Goal: Task Accomplishment & Management: Manage account settings

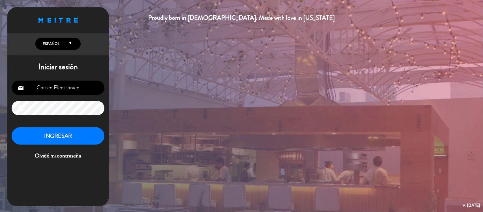
type input "[EMAIL_ADDRESS][DOMAIN_NAME]"
click at [64, 135] on button "INGRESAR" at bounding box center [58, 136] width 93 height 18
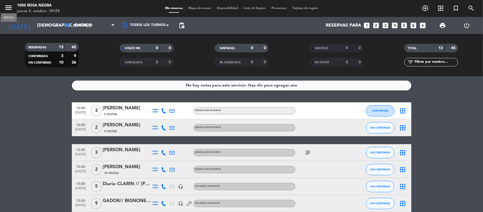
click at [5, 5] on icon "menu" at bounding box center [8, 7] width 8 height 8
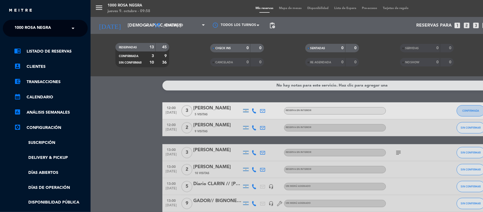
click at [24, 30] on span "1000 Rosa Negra" at bounding box center [32, 28] width 36 height 12
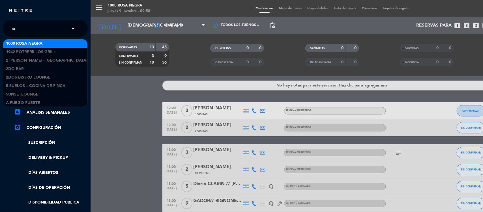
type input "oro"
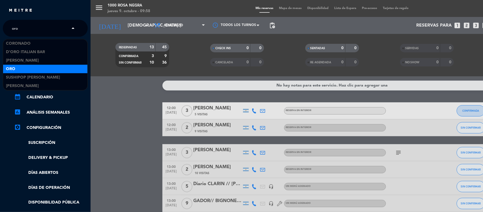
click at [33, 67] on div "Oro" at bounding box center [45, 69] width 84 height 8
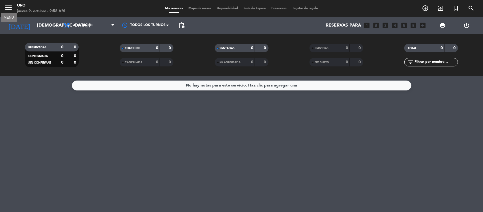
click at [7, 6] on icon "menu" at bounding box center [8, 7] width 8 height 8
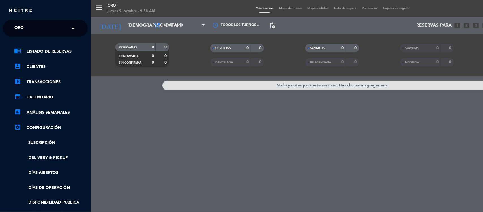
scroll to position [35, 0]
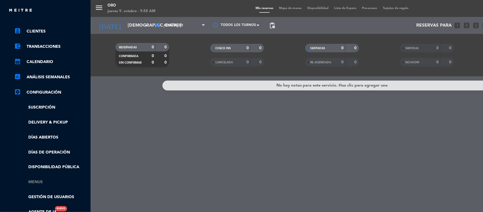
click at [36, 181] on link "Menus" at bounding box center [51, 182] width 74 height 7
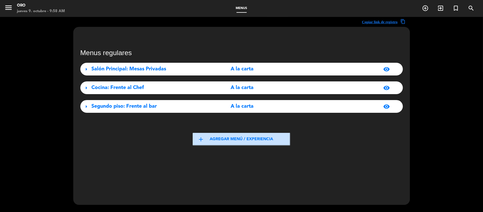
click at [87, 68] on span "arrow_right" at bounding box center [86, 69] width 7 height 7
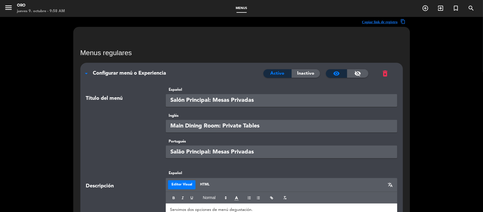
click at [85, 76] on span "arrow_drop_down" at bounding box center [86, 73] width 7 height 7
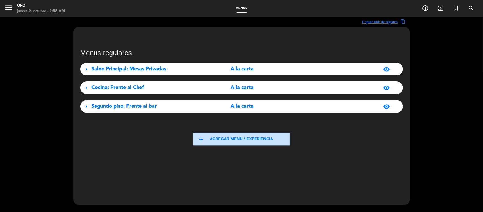
click at [85, 88] on span "arrow_right" at bounding box center [86, 88] width 7 height 7
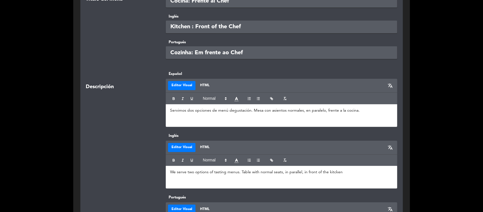
scroll to position [35, 0]
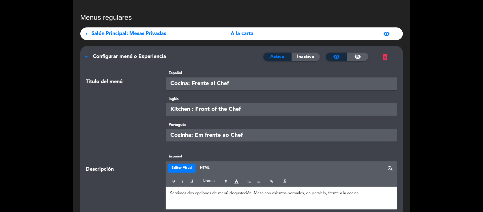
click at [87, 59] on span "arrow_drop_down" at bounding box center [86, 56] width 7 height 7
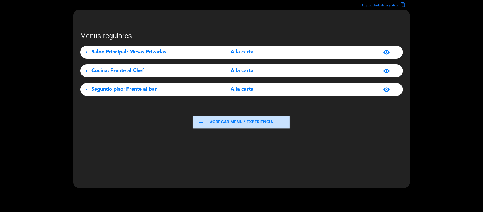
click at [87, 88] on span "arrow_right" at bounding box center [86, 89] width 7 height 7
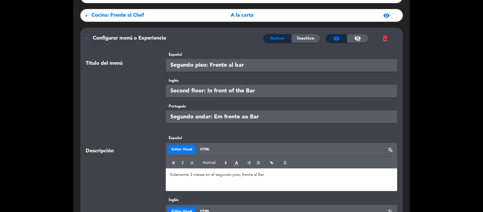
scroll to position [71, 0]
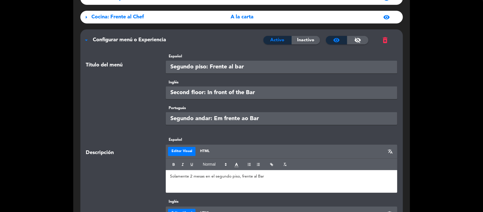
click at [85, 40] on span "arrow_drop_down" at bounding box center [86, 40] width 7 height 7
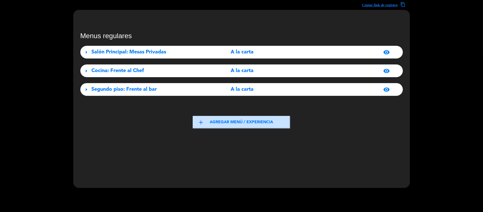
click at [86, 72] on span "arrow_right" at bounding box center [86, 71] width 7 height 7
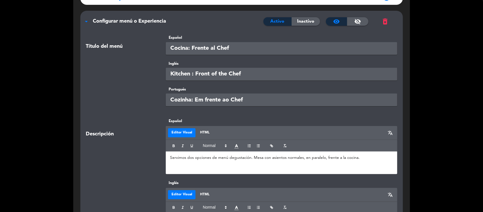
click at [85, 19] on span "arrow_drop_down" at bounding box center [86, 21] width 7 height 7
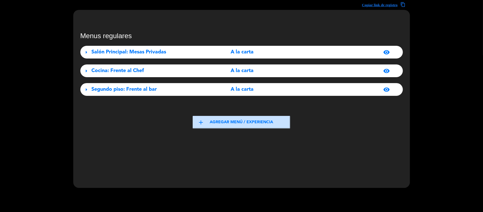
click at [86, 51] on span "arrow_right" at bounding box center [86, 52] width 7 height 7
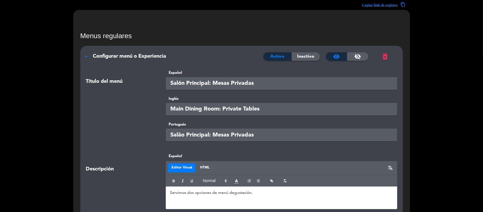
click at [88, 57] on span "arrow_drop_down" at bounding box center [86, 56] width 7 height 7
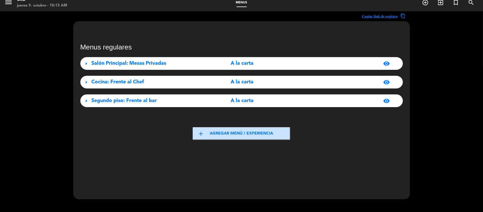
scroll to position [0, 0]
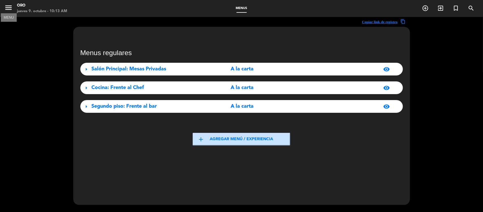
click at [9, 6] on icon "menu" at bounding box center [8, 7] width 8 height 8
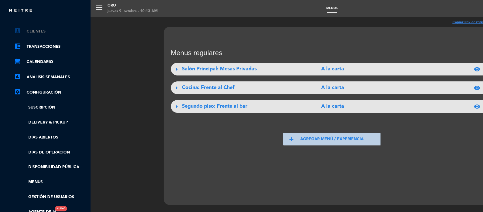
click at [43, 32] on link "account_box Clientes" at bounding box center [51, 31] width 74 height 7
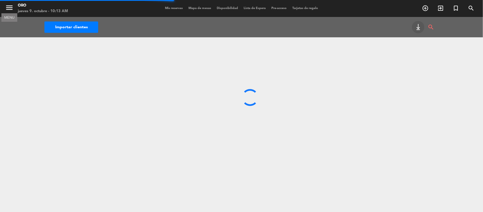
click at [8, 9] on icon "menu" at bounding box center [9, 7] width 8 height 8
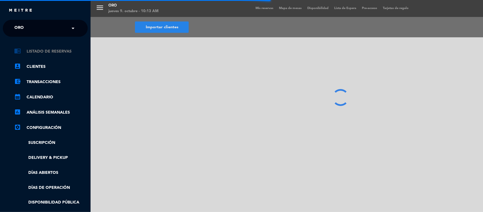
click at [42, 48] on link "chrome_reader_mode Listado de Reservas" at bounding box center [51, 51] width 74 height 7
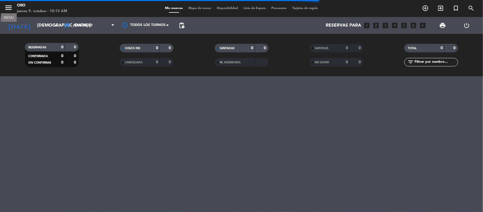
click at [9, 9] on icon "menu" at bounding box center [8, 7] width 8 height 8
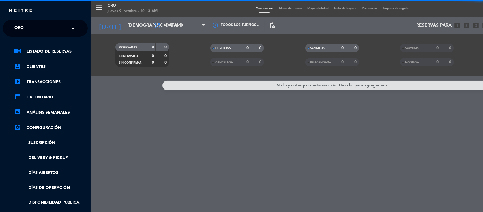
click at [49, 27] on input "text" at bounding box center [45, 28] width 69 height 12
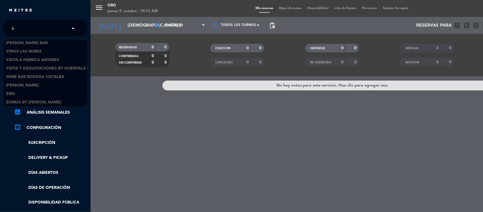
scroll to position [670, 0]
type input "baco"
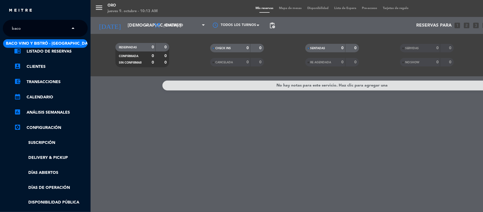
click at [30, 44] on span "Baco Vino y Bistró - [GEOGRAPHIC_DATA]" at bounding box center [49, 43] width 87 height 7
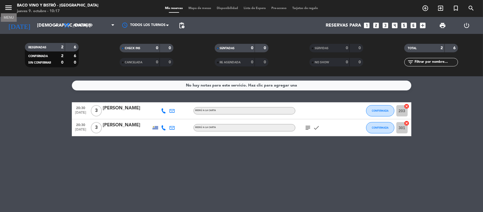
click at [7, 5] on icon "menu" at bounding box center [8, 7] width 8 height 8
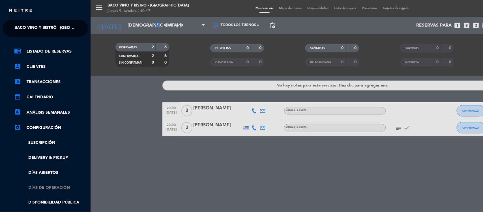
click at [51, 186] on link "Días de Operación" at bounding box center [51, 188] width 74 height 7
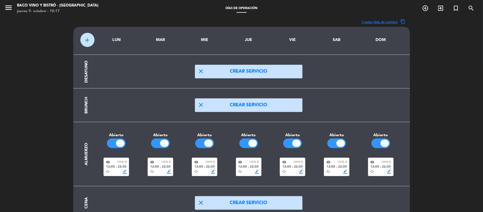
click at [210, 164] on div "visibility Cada 30" at bounding box center [204, 162] width 21 height 4
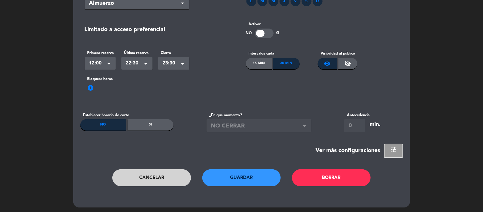
scroll to position [53, 0]
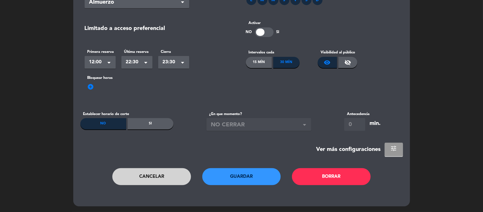
click at [390, 152] on button "tune" at bounding box center [394, 150] width 18 height 14
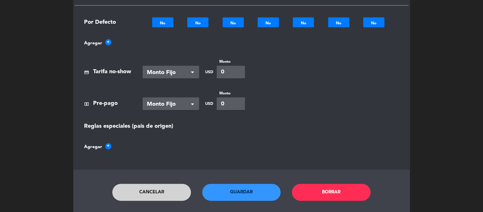
scroll to position [387, 0]
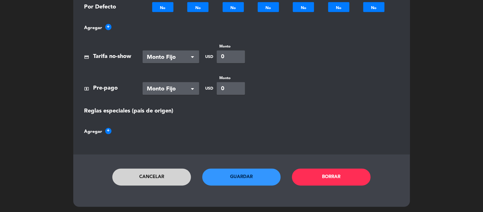
click at [136, 178] on button "Cancelar" at bounding box center [151, 177] width 79 height 17
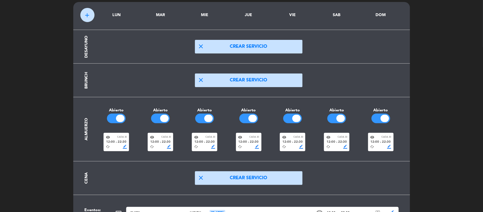
scroll to position [0, 0]
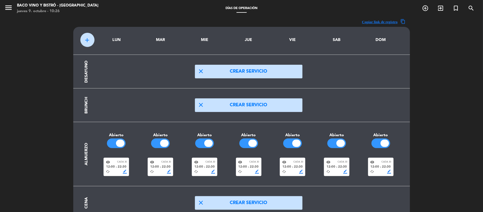
click at [224, 76] on button "close Crear servicio" at bounding box center [248, 72] width 107 height 14
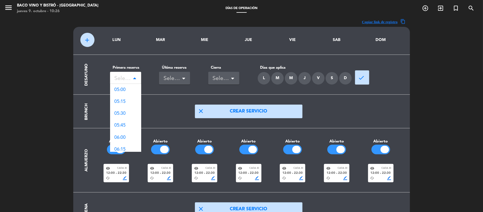
click at [132, 77] on div "Seleccionar" at bounding box center [124, 78] width 18 height 9
click at [128, 89] on div "08:00" at bounding box center [125, 91] width 31 height 12
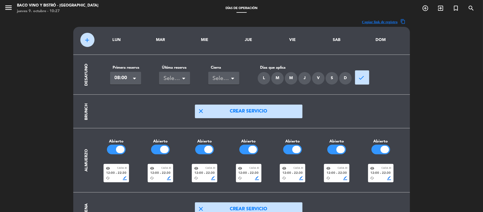
click at [173, 79] on div "Seleccionar" at bounding box center [172, 78] width 18 height 9
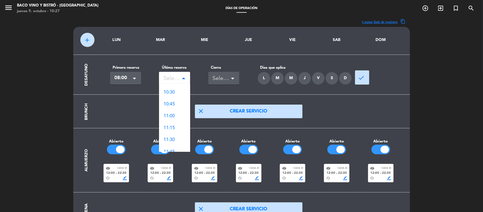
scroll to position [106, 0]
click at [173, 137] on span "11:30" at bounding box center [168, 138] width 11 height 5
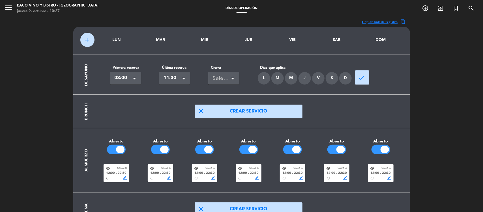
click at [230, 82] on div "Seleccionar" at bounding box center [222, 78] width 18 height 9
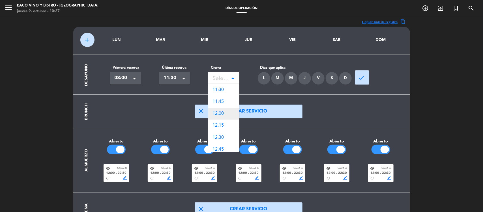
click at [228, 115] on div "12:00" at bounding box center [223, 114] width 31 height 12
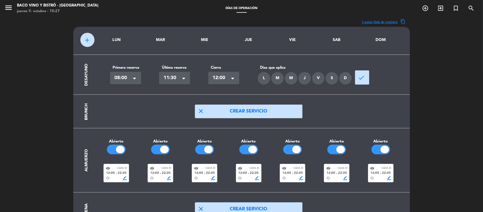
click at [233, 80] on span at bounding box center [232, 79] width 3 height 4
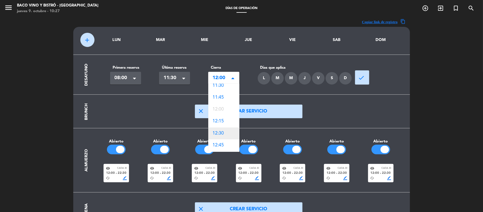
scroll to position [0, 0]
click at [218, 92] on span "11:30" at bounding box center [218, 90] width 11 height 5
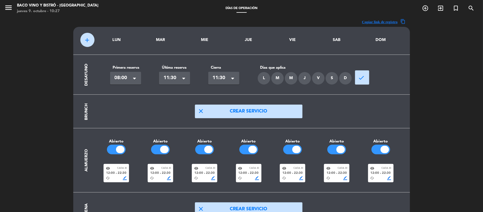
click at [262, 78] on div "L" at bounding box center [264, 78] width 12 height 12
click at [276, 80] on div "M" at bounding box center [277, 78] width 12 height 12
click at [293, 82] on div "M" at bounding box center [291, 78] width 12 height 12
click at [305, 80] on div "J" at bounding box center [304, 78] width 12 height 12
click at [319, 74] on div "V" at bounding box center [318, 78] width 12 height 12
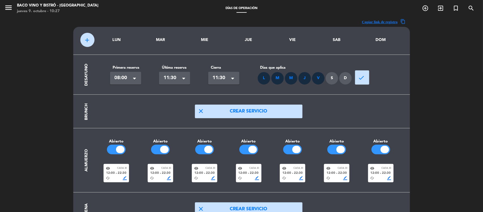
click at [332, 74] on div "S" at bounding box center [331, 78] width 12 height 12
click at [344, 75] on div "D" at bounding box center [345, 78] width 12 height 12
click at [359, 76] on span "done" at bounding box center [361, 77] width 7 height 7
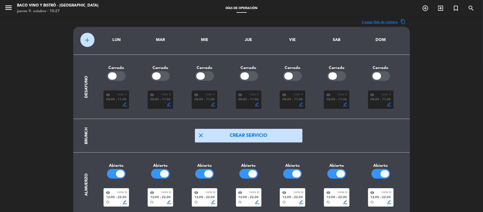
click at [330, 99] on span "08:00" at bounding box center [330, 99] width 9 height 5
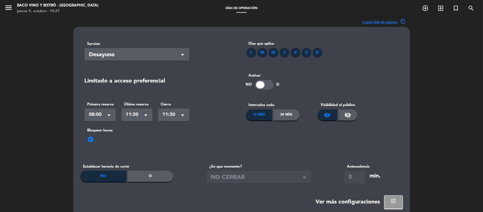
click at [290, 113] on div "30 Mín" at bounding box center [286, 114] width 26 height 11
click at [264, 84] on div at bounding box center [264, 85] width 19 height 10
click at [264, 84] on div at bounding box center [268, 84] width 8 height 7
click at [268, 85] on div at bounding box center [264, 85] width 19 height 10
click at [347, 116] on span "visibility_off" at bounding box center [347, 115] width 7 height 7
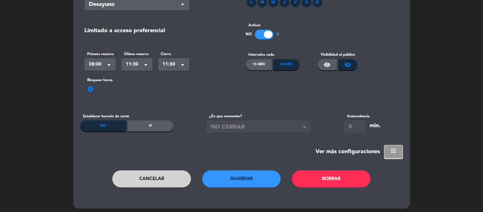
scroll to position [53, 0]
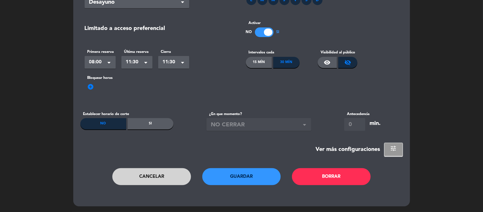
click at [245, 174] on button "Guardar" at bounding box center [241, 176] width 79 height 17
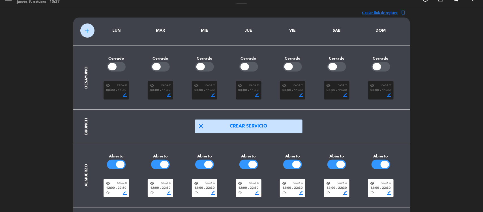
scroll to position [0, 0]
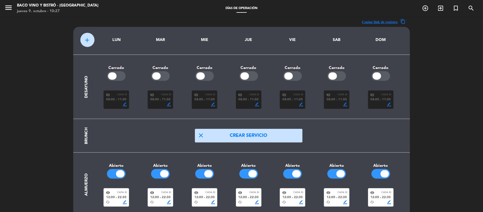
click at [111, 77] on div at bounding box center [112, 75] width 8 height 7
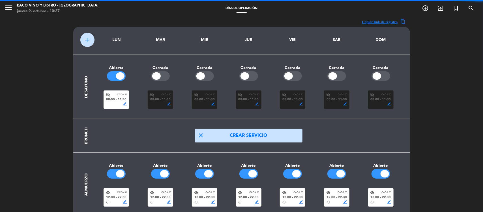
click at [160, 78] on div at bounding box center [160, 76] width 19 height 10
click at [204, 77] on div at bounding box center [200, 75] width 8 height 7
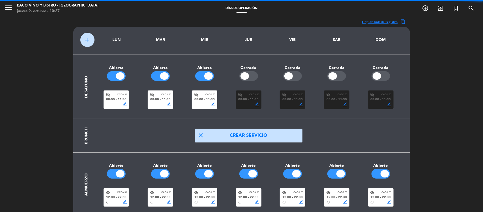
click at [244, 76] on div at bounding box center [244, 75] width 8 height 7
click at [292, 78] on div at bounding box center [288, 75] width 8 height 7
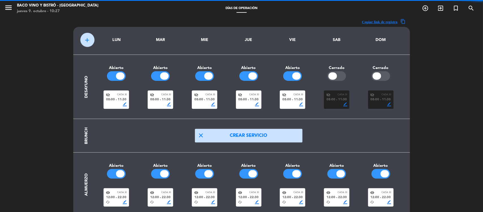
click at [344, 76] on div at bounding box center [336, 76] width 19 height 10
click at [377, 74] on div at bounding box center [376, 75] width 8 height 7
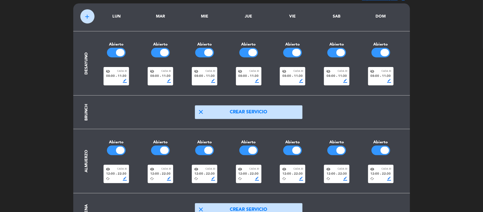
scroll to position [71, 0]
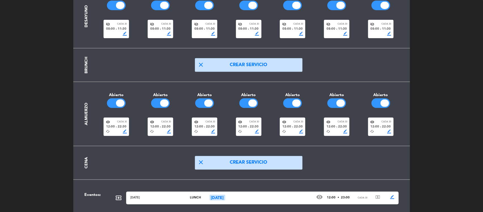
click at [202, 126] on span "12:00" at bounding box center [198, 126] width 9 height 5
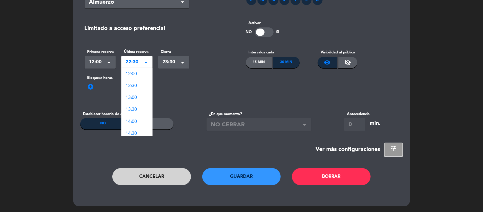
scroll to position [218, 0]
click at [146, 65] on span at bounding box center [145, 63] width 3 height 4
click at [140, 94] on div "16:00" at bounding box center [136, 93] width 31 height 12
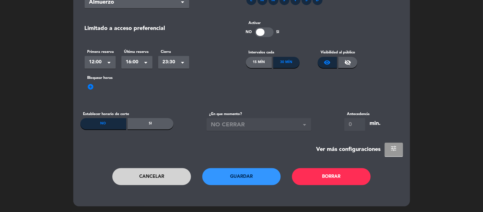
click at [391, 150] on span "tune" at bounding box center [393, 148] width 7 height 7
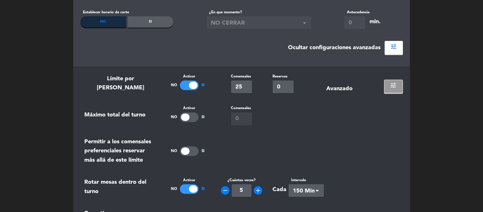
scroll to position [159, 0]
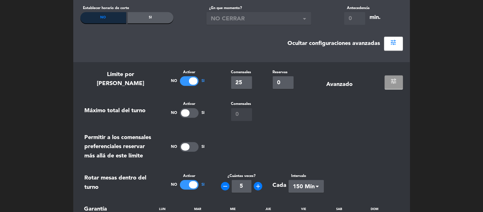
click at [393, 76] on button "tune" at bounding box center [394, 83] width 18 height 14
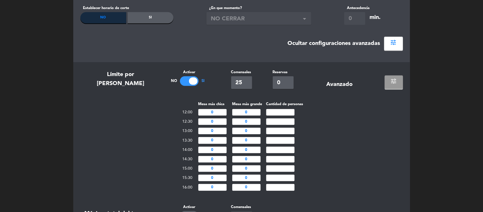
click at [393, 76] on button "tune" at bounding box center [394, 83] width 18 height 14
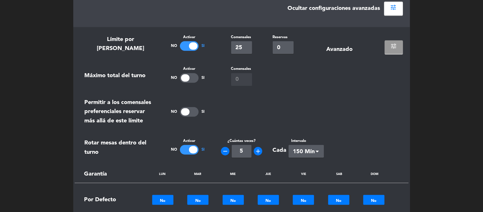
scroll to position [194, 0]
click at [224, 150] on icon "remove" at bounding box center [225, 151] width 7 height 7
type input "2"
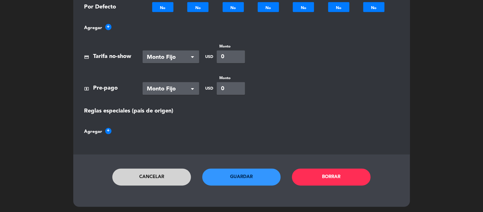
click at [252, 177] on button "Guardar" at bounding box center [241, 177] width 79 height 17
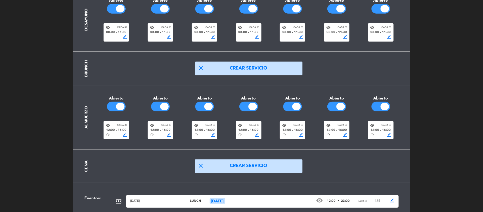
scroll to position [82, 0]
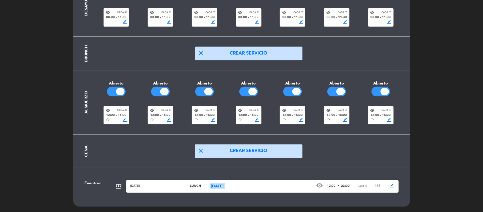
click at [244, 118] on div "cached border_color" at bounding box center [248, 120] width 21 height 4
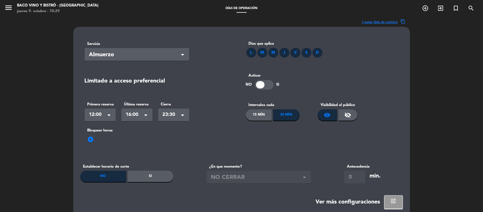
click at [164, 115] on span "23:30" at bounding box center [172, 115] width 18 height 8
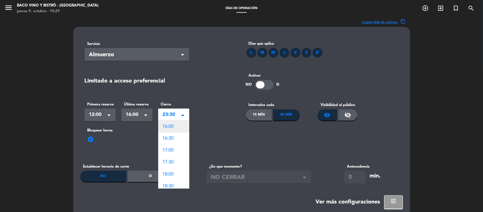
click at [166, 125] on span "16:00" at bounding box center [168, 126] width 11 height 5
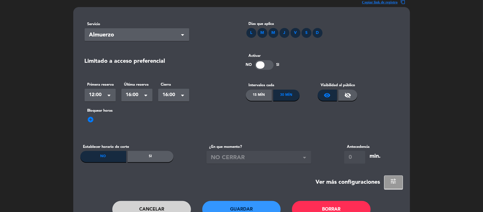
scroll to position [53, 0]
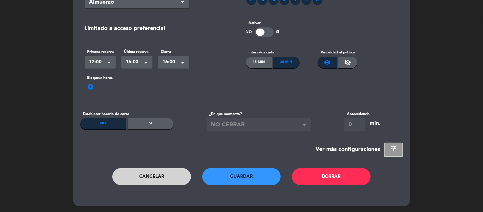
click at [228, 179] on button "Guardar" at bounding box center [241, 176] width 79 height 17
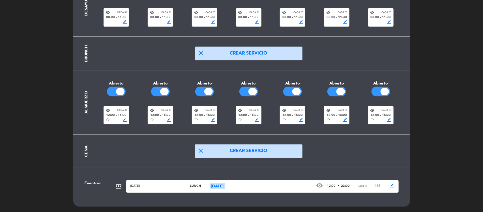
click at [235, 149] on button "close Crear servicio" at bounding box center [248, 151] width 107 height 14
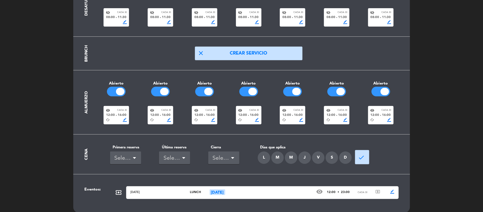
click at [133, 157] on span at bounding box center [134, 159] width 3 height 4
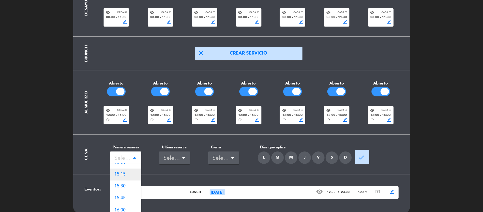
scroll to position [530, 0]
click at [125, 187] on span "16:30" at bounding box center [120, 187] width 11 height 5
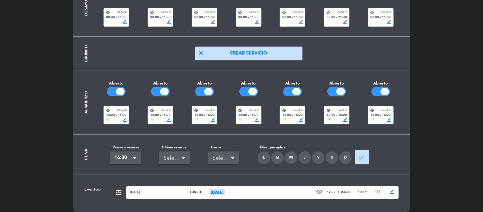
click at [180, 157] on div "Seleccionar" at bounding box center [172, 158] width 18 height 9
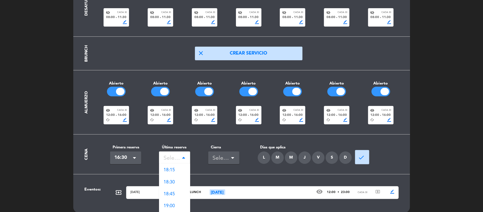
scroll to position [106, 0]
click at [173, 172] on span "19:00" at bounding box center [168, 171] width 11 height 5
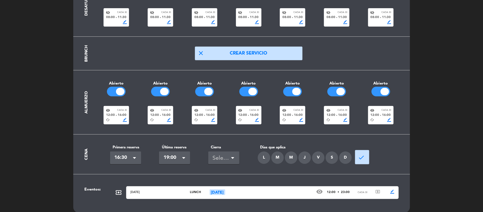
click at [231, 157] on span at bounding box center [232, 159] width 3 height 4
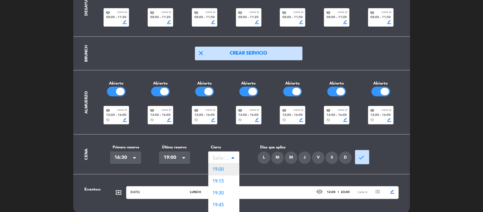
click at [226, 170] on div "19:00" at bounding box center [223, 170] width 31 height 12
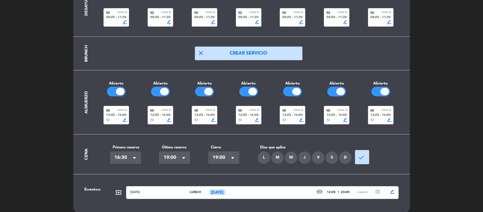
click at [265, 160] on div "L" at bounding box center [264, 158] width 12 height 12
click at [276, 156] on div "M" at bounding box center [277, 158] width 12 height 12
click at [291, 156] on div "M" at bounding box center [291, 158] width 12 height 12
click at [302, 156] on div "J" at bounding box center [304, 158] width 12 height 12
click at [320, 158] on div "V" at bounding box center [318, 158] width 12 height 12
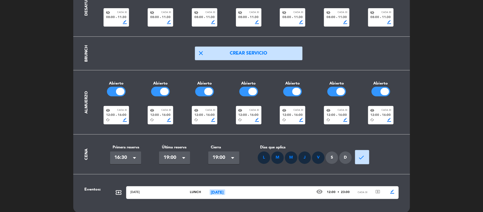
click at [331, 155] on div "S" at bounding box center [331, 158] width 12 height 12
click at [344, 158] on div "D" at bounding box center [345, 158] width 12 height 12
click at [360, 160] on span "done" at bounding box center [361, 157] width 7 height 7
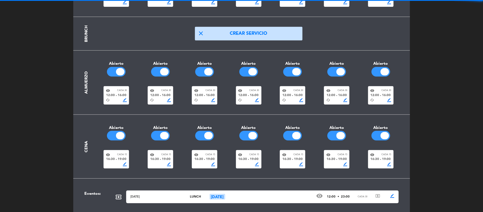
scroll to position [113, 0]
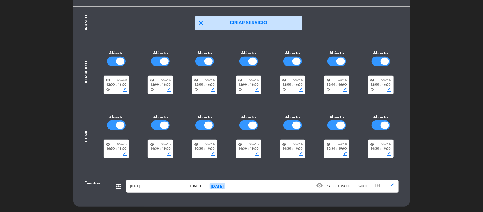
click at [155, 154] on div "border_color" at bounding box center [160, 154] width 21 height 4
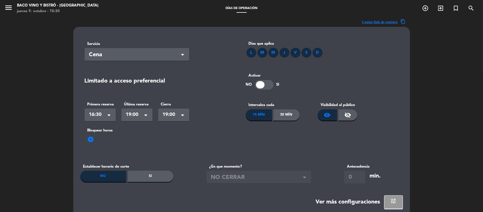
click at [290, 112] on div "30 Mín" at bounding box center [286, 114] width 26 height 11
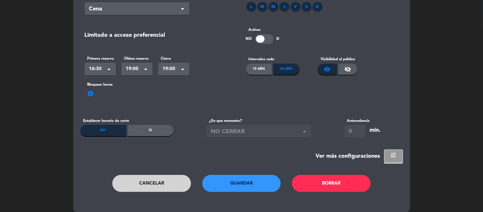
scroll to position [53, 0]
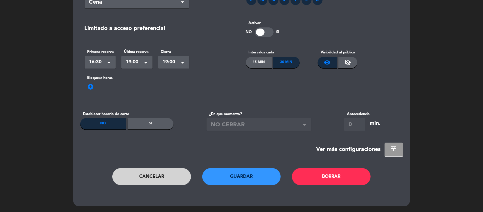
click at [390, 148] on span "tune" at bounding box center [393, 148] width 7 height 7
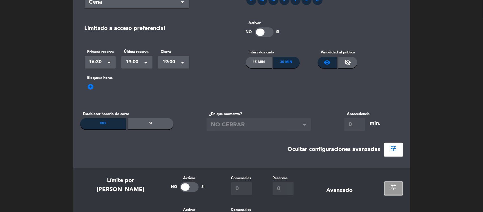
drag, startPoint x: 193, startPoint y: 185, endPoint x: 225, endPoint y: 186, distance: 32.2
click at [193, 186] on div at bounding box center [189, 187] width 19 height 10
click at [238, 187] on input "0" at bounding box center [241, 188] width 21 height 13
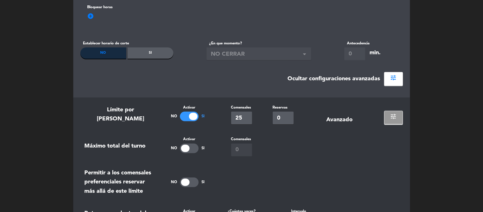
scroll to position [194, 0]
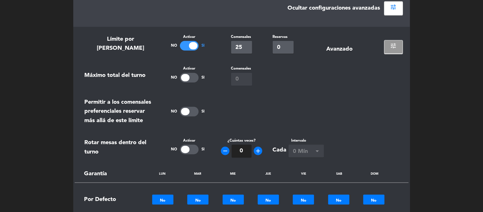
type input "25"
click at [258, 156] on div "remove 0 add" at bounding box center [241, 151] width 45 height 13
click at [258, 151] on icon "add" at bounding box center [258, 151] width 7 height 7
click at [197, 150] on div at bounding box center [189, 150] width 19 height 10
type input "2"
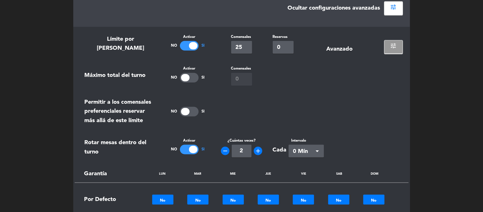
click at [299, 150] on span "0 Mín" at bounding box center [304, 151] width 22 height 9
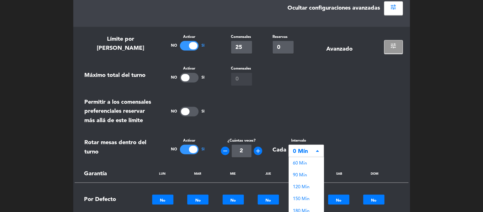
scroll to position [35, 0]
click at [306, 186] on span "150 Mín" at bounding box center [301, 187] width 17 height 5
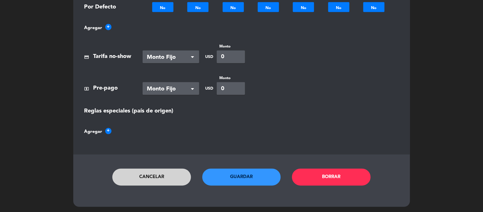
click at [252, 179] on button "Guardar" at bounding box center [241, 177] width 79 height 17
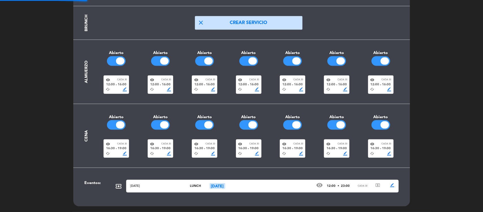
scroll to position [113, 0]
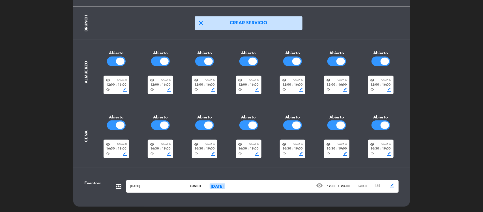
click at [201, 152] on div "cached border_color" at bounding box center [204, 154] width 21 height 4
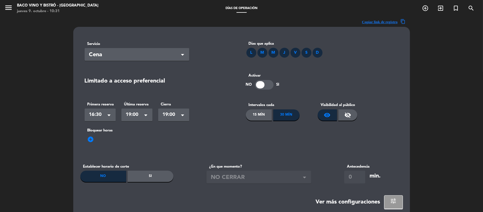
click at [129, 57] on span "Cena" at bounding box center [134, 54] width 91 height 9
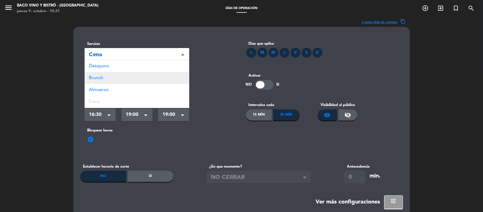
click at [122, 80] on div "Brunch" at bounding box center [137, 78] width 105 height 12
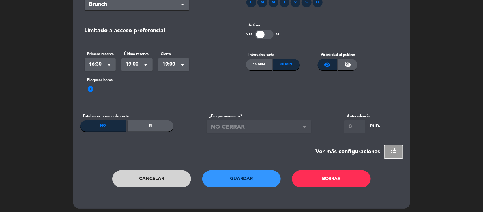
scroll to position [53, 0]
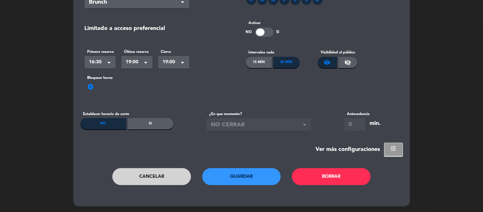
click at [232, 176] on button "Guardar" at bounding box center [241, 176] width 79 height 17
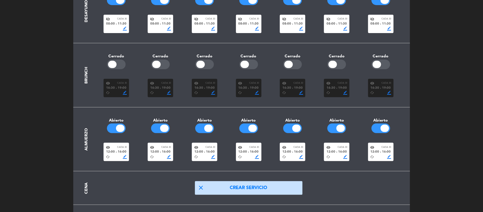
scroll to position [42, 0]
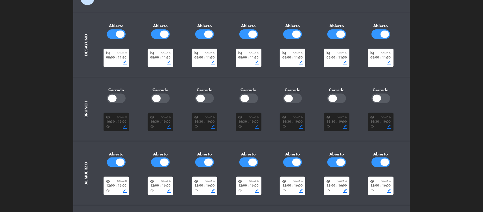
click at [121, 97] on div at bounding box center [116, 99] width 19 height 10
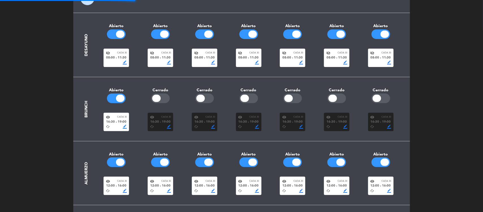
click at [167, 97] on div at bounding box center [160, 99] width 19 height 10
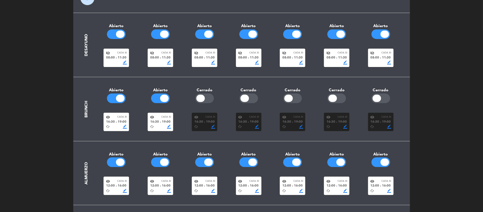
click at [204, 97] on div at bounding box center [200, 98] width 8 height 7
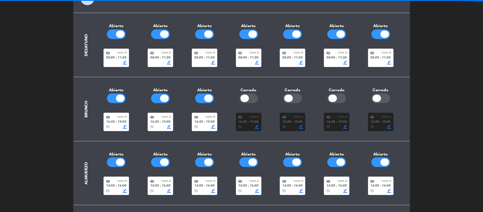
click at [243, 97] on div at bounding box center [244, 98] width 8 height 7
click at [292, 97] on div at bounding box center [288, 98] width 8 height 7
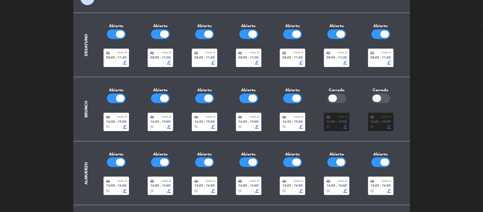
click at [333, 94] on div at bounding box center [336, 99] width 19 height 10
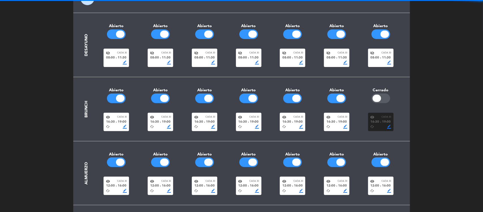
click at [378, 98] on div at bounding box center [376, 98] width 8 height 7
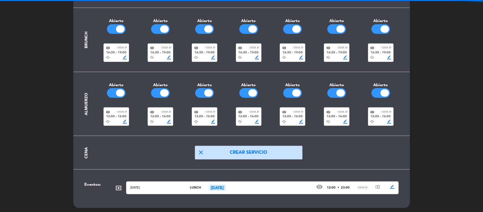
scroll to position [113, 0]
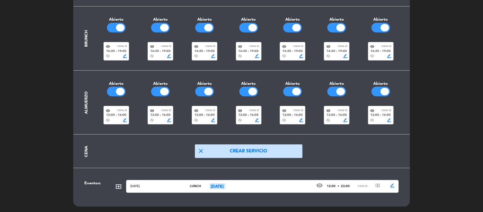
click at [263, 153] on button "close Crear servicio" at bounding box center [248, 151] width 107 height 14
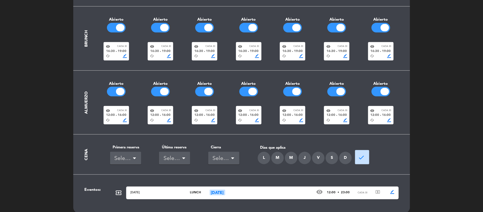
click at [122, 157] on div "Seleccionar" at bounding box center [124, 158] width 18 height 9
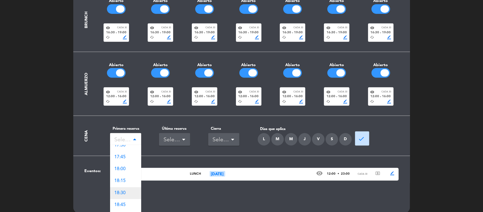
scroll to position [636, 0]
click at [131, 201] on div "19:30" at bounding box center [125, 206] width 31 height 12
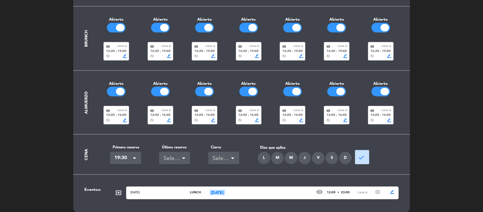
scroll to position [119, 0]
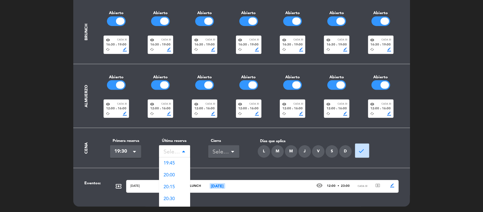
click at [169, 152] on div "Seleccionar" at bounding box center [172, 152] width 18 height 9
click at [174, 160] on span "22:30" at bounding box center [168, 160] width 11 height 5
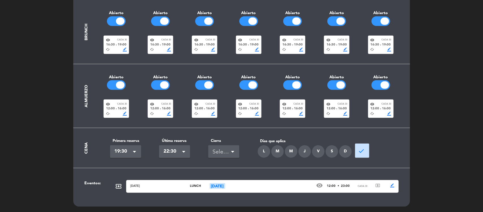
click at [215, 153] on div "Seleccionar" at bounding box center [222, 152] width 18 height 9
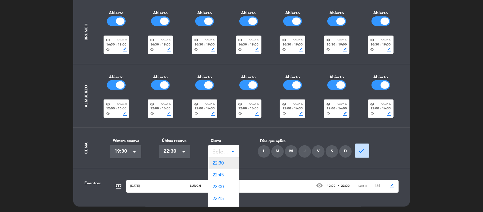
click at [219, 166] on div "22:30" at bounding box center [223, 164] width 31 height 12
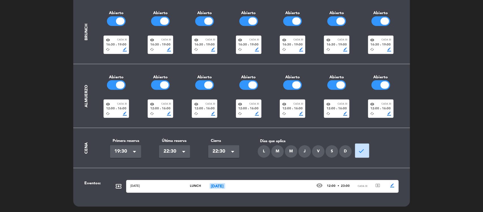
click at [262, 151] on div "L" at bounding box center [264, 151] width 12 height 12
click at [278, 150] on div "M" at bounding box center [277, 151] width 12 height 12
click at [291, 150] on div "M" at bounding box center [291, 151] width 12 height 12
click at [307, 150] on div "J" at bounding box center [304, 151] width 12 height 12
click at [320, 153] on div "V" at bounding box center [318, 151] width 12 height 12
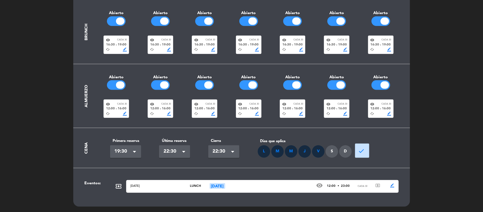
click at [331, 156] on div "S" at bounding box center [331, 151] width 12 height 12
click at [344, 154] on div "D" at bounding box center [345, 151] width 12 height 12
click at [361, 152] on span "done" at bounding box center [361, 151] width 7 height 7
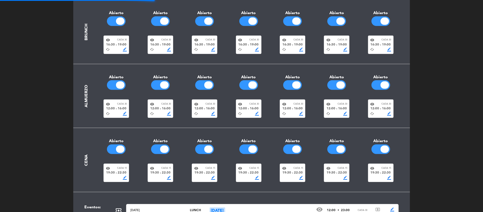
scroll to position [143, 0]
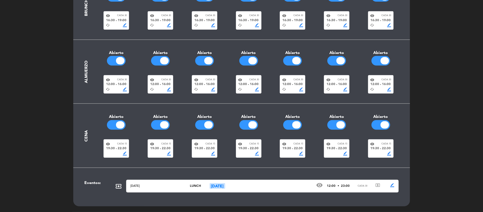
click at [293, 153] on div "border_color" at bounding box center [292, 154] width 21 height 4
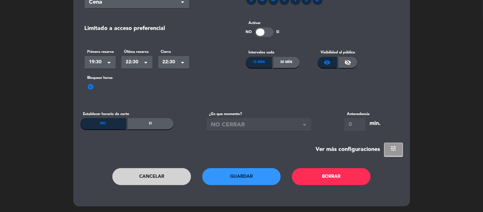
scroll to position [0, 0]
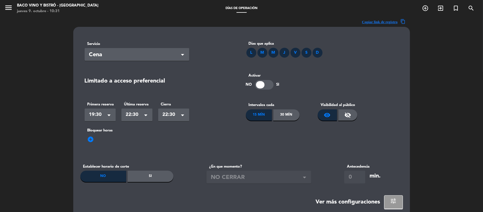
click at [286, 114] on div "30 Mín" at bounding box center [286, 114] width 26 height 11
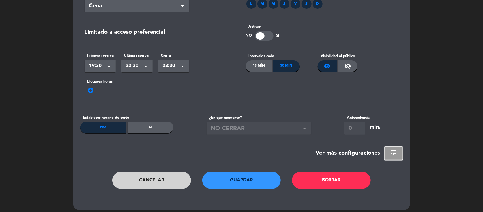
scroll to position [53, 0]
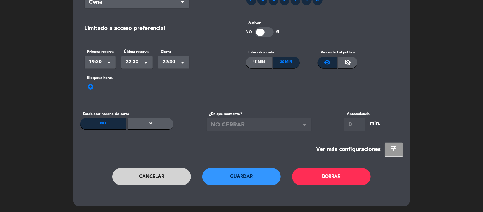
click at [393, 152] on span "tune" at bounding box center [393, 148] width 7 height 7
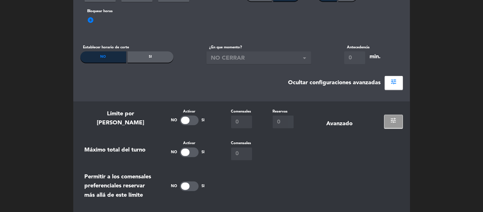
scroll to position [123, 0]
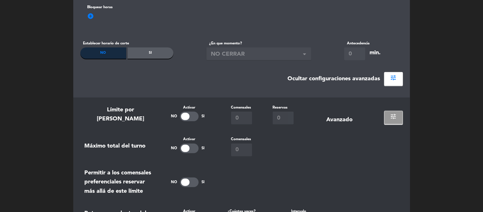
click at [187, 111] on div "Activar No Si" at bounding box center [188, 115] width 54 height 20
click at [188, 119] on div at bounding box center [189, 117] width 19 height 10
click at [240, 115] on input "0" at bounding box center [241, 118] width 21 height 13
type input "25"
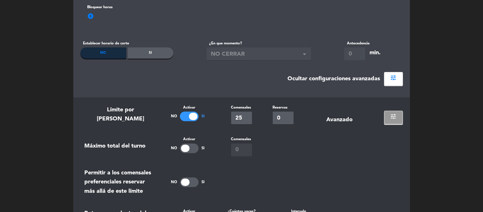
click at [283, 150] on div "Máximo total del turno Activar No Si Comensales 0" at bounding box center [241, 146] width 322 height 20
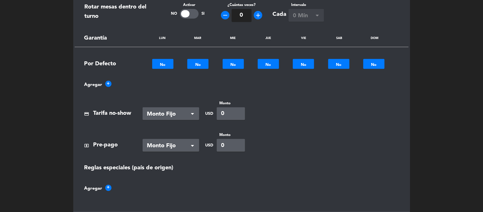
scroll to position [265, 0]
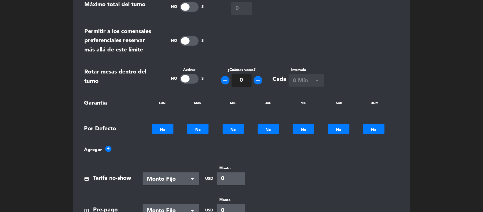
click at [194, 81] on div at bounding box center [189, 79] width 19 height 10
type input "2"
click at [318, 81] on span at bounding box center [317, 81] width 3 height 4
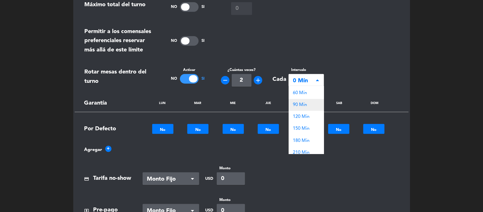
scroll to position [35, 0]
click at [303, 115] on span "150 Mín" at bounding box center [301, 116] width 17 height 5
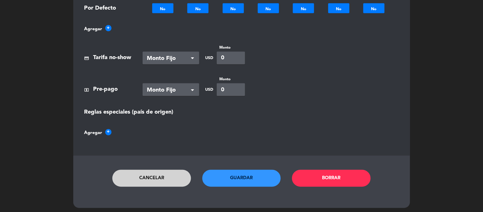
scroll to position [387, 0]
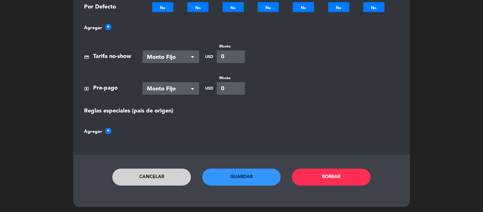
click at [245, 180] on button "Guardar" at bounding box center [241, 177] width 79 height 17
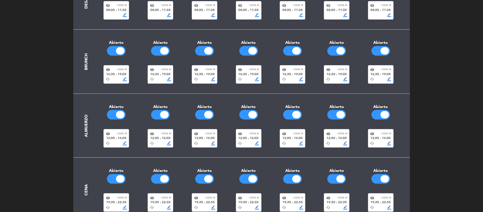
scroll to position [106, 0]
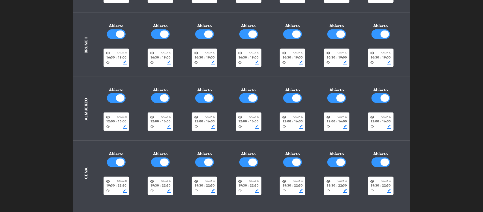
click at [164, 124] on span "16:00" at bounding box center [166, 121] width 9 height 5
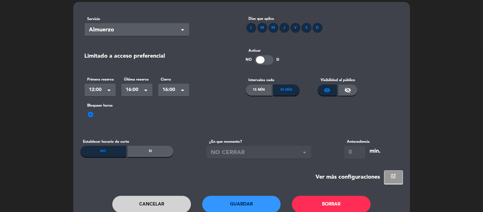
scroll to position [53, 0]
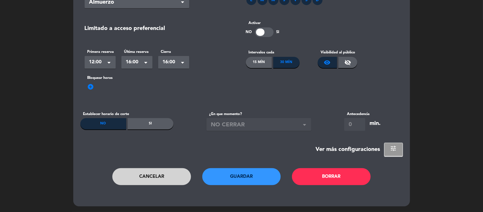
click at [174, 176] on button "Cancelar" at bounding box center [151, 176] width 79 height 17
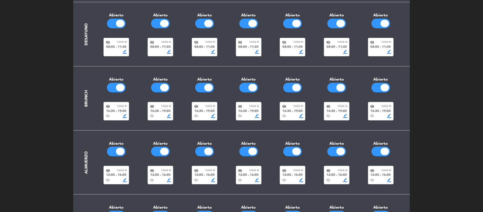
scroll to position [143, 0]
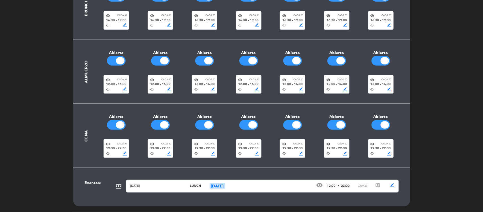
click at [207, 90] on div "cached border_color" at bounding box center [204, 89] width 21 height 4
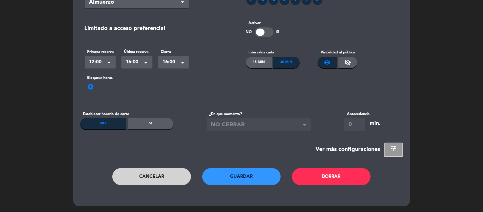
scroll to position [0, 0]
click at [173, 181] on button "Cancelar" at bounding box center [151, 176] width 79 height 17
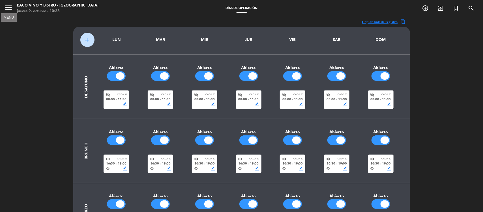
click at [7, 7] on icon "menu" at bounding box center [8, 7] width 8 height 8
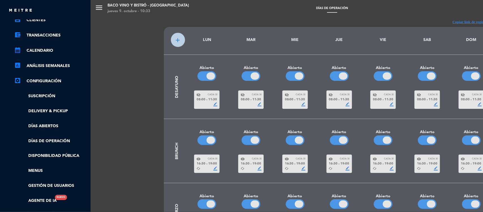
scroll to position [106, 0]
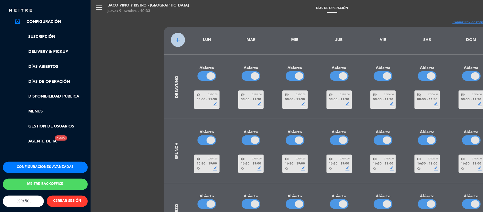
click at [53, 171] on button "Configuraciones avanzadas" at bounding box center [45, 167] width 85 height 11
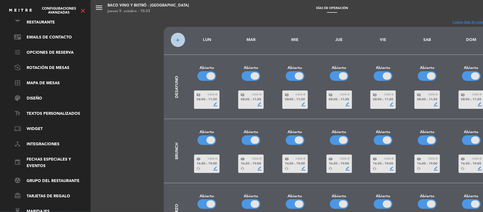
scroll to position [0, 0]
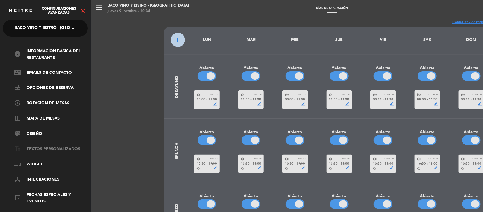
click at [40, 148] on link "text_fields Textos Personalizados" at bounding box center [51, 149] width 74 height 7
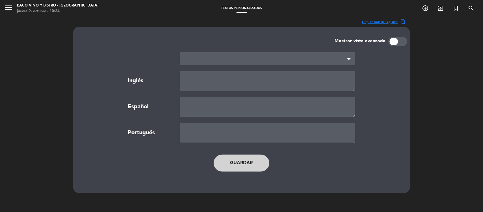
type textarea "TERMS AND CONDITIONS"
type textarea "TÉRMINOS Y CONDICIONES"
type textarea "TERMOS E CONDIÇÕES"
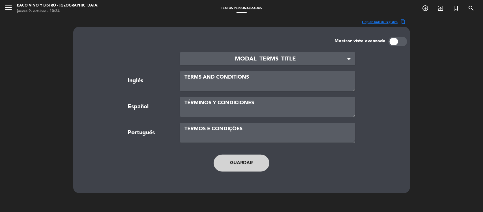
click at [243, 59] on span "MODAL_TERMS_TITLE" at bounding box center [265, 59] width 162 height 9
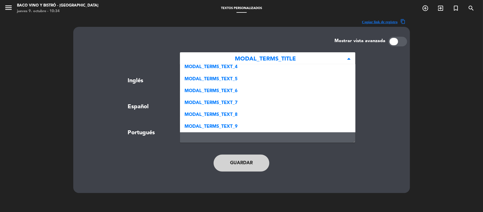
scroll to position [122, 0]
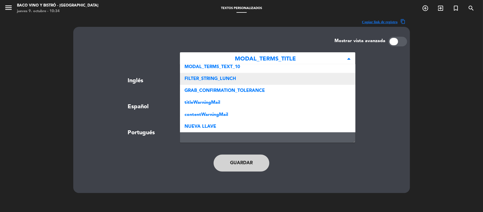
click at [233, 83] on div "FILTER_STRING_LUNCH" at bounding box center [267, 79] width 175 height 12
type textarea "Reservations"
type textarea "Reservas"
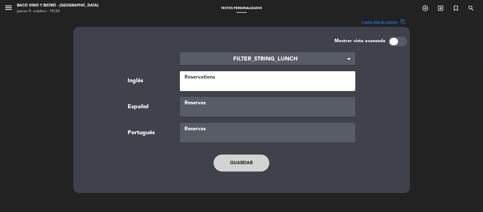
click at [219, 80] on textarea "Reservations" at bounding box center [267, 81] width 175 height 20
type textarea "A"
type textarea "Lunch"
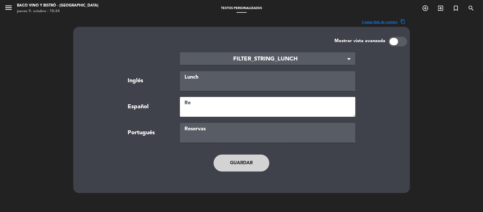
type textarea "R"
type textarea "Almuerzo"
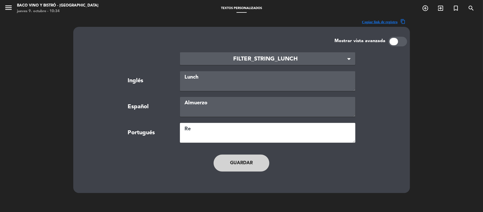
type textarea "R"
paste textarea "ç"
type textarea "Almoço"
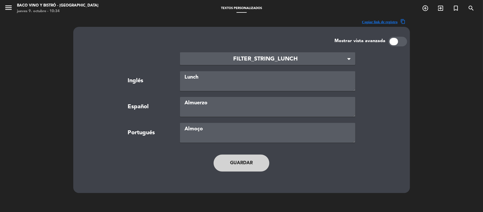
click at [239, 158] on button "Guardar" at bounding box center [241, 163] width 56 height 17
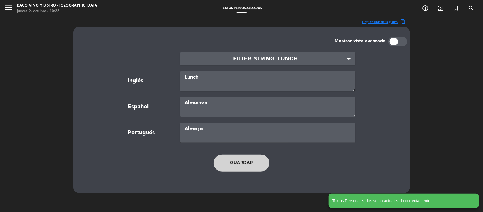
click at [273, 55] on span "FILTER_STRING_LUNCH" at bounding box center [265, 59] width 162 height 9
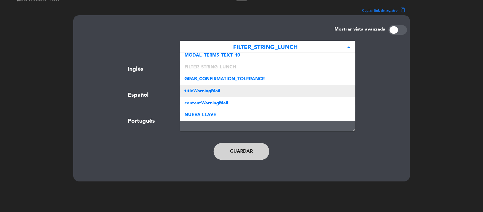
scroll to position [17, 0]
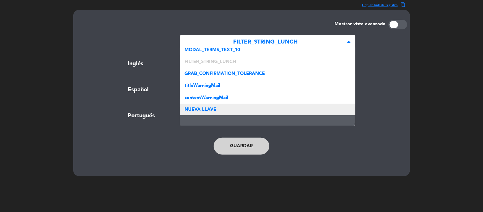
click at [223, 111] on div "NUEVA LLAVE" at bounding box center [267, 110] width 175 height 12
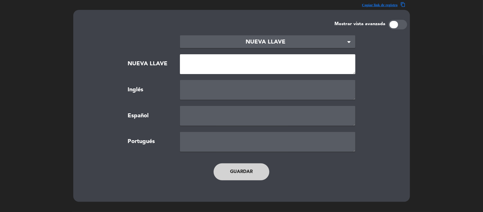
click at [218, 66] on textarea at bounding box center [267, 64] width 175 height 20
type textarea "FILTER_STRING_BRUNCH"
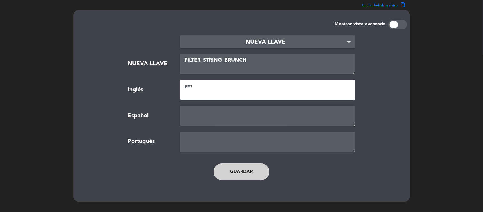
type textarea "p"
type textarea "PM"
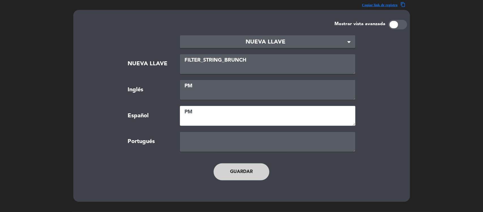
type textarea "PM"
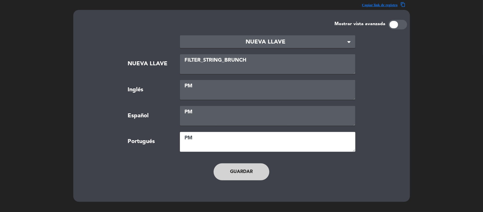
type textarea "PM"
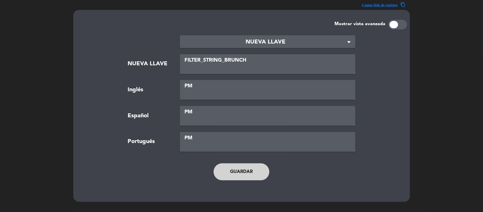
click at [242, 171] on button "Guardar" at bounding box center [241, 171] width 56 height 17
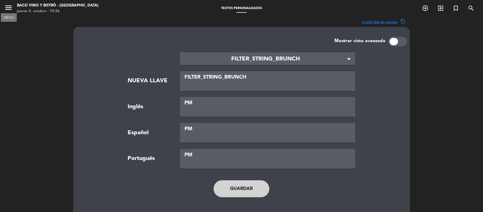
click at [8, 7] on icon "menu" at bounding box center [8, 7] width 8 height 8
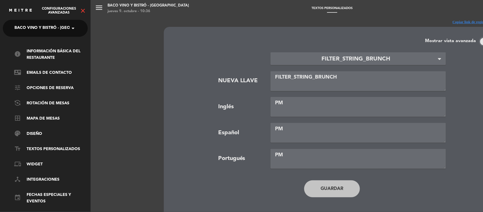
scroll to position [40, 0]
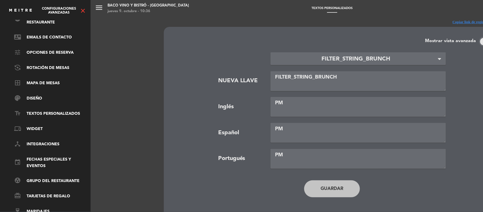
click at [83, 11] on icon "close" at bounding box center [82, 10] width 7 height 7
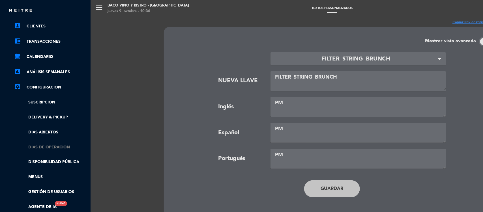
click at [39, 146] on link "Días de Operación" at bounding box center [51, 147] width 74 height 7
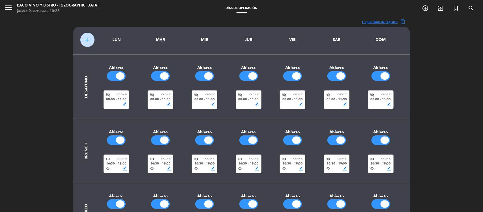
scroll to position [106, 0]
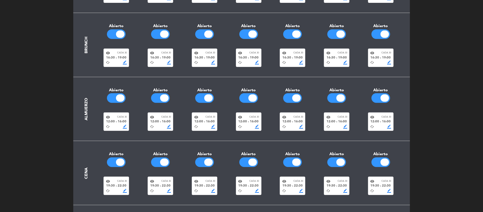
click at [207, 183] on div "visibility Cada 30" at bounding box center [204, 181] width 21 height 4
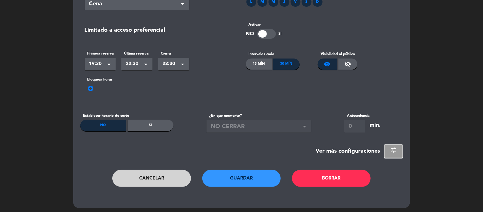
scroll to position [53, 0]
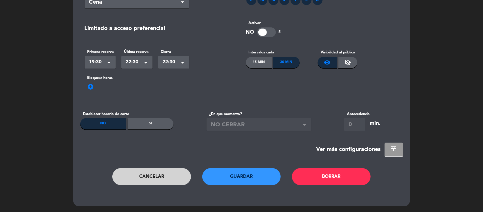
click at [390, 149] on span "tune" at bounding box center [393, 148] width 7 height 7
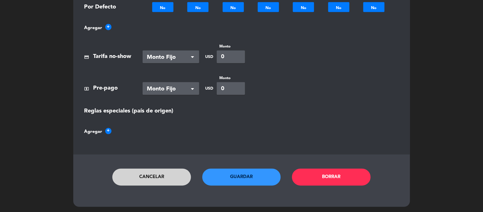
click at [163, 172] on button "Cancelar" at bounding box center [151, 177] width 79 height 17
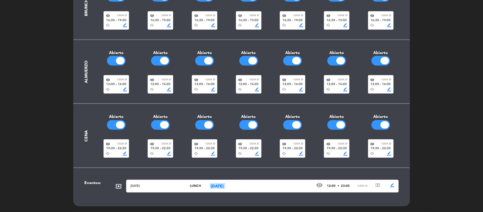
scroll to position [143, 0]
click at [207, 90] on div "cached border_color" at bounding box center [204, 89] width 21 height 4
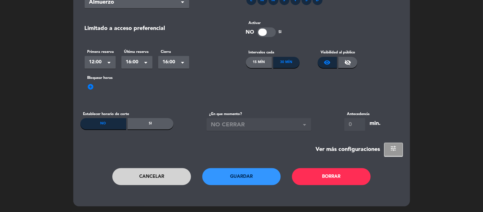
scroll to position [0, 0]
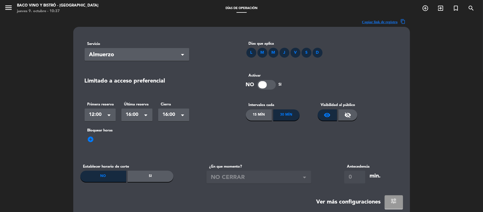
click at [389, 201] on button "tune" at bounding box center [394, 202] width 18 height 14
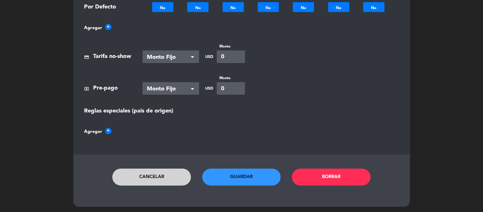
click at [164, 177] on button "Cancelar" at bounding box center [151, 177] width 79 height 17
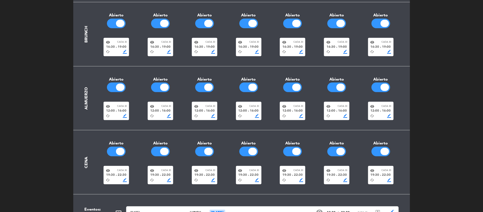
scroll to position [73, 0]
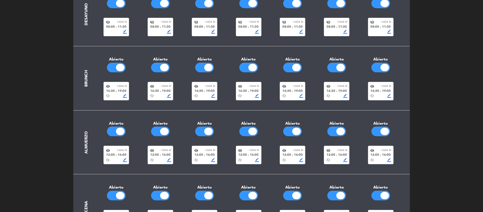
click at [207, 88] on div "visibility Cada 30" at bounding box center [204, 86] width 21 height 4
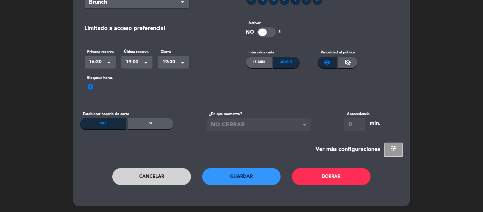
scroll to position [0, 0]
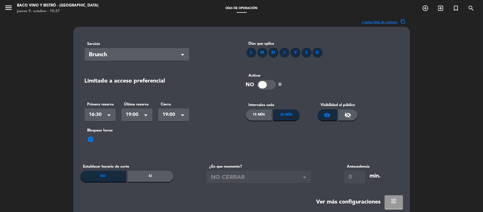
click at [389, 199] on button "tune" at bounding box center [394, 202] width 18 height 14
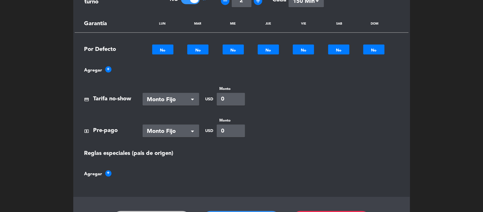
scroll to position [387, 0]
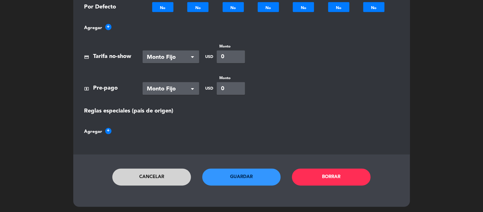
click at [136, 183] on button "Cancelar" at bounding box center [151, 177] width 79 height 17
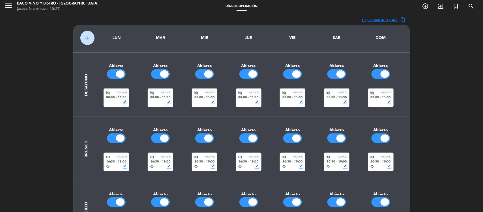
scroll to position [0, 0]
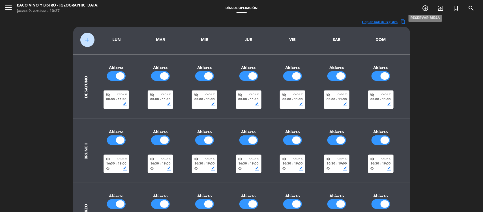
click at [426, 6] on icon "add_circle_outline" at bounding box center [425, 8] width 7 height 7
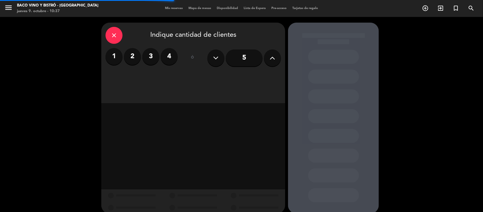
click at [135, 51] on label "2" at bounding box center [132, 56] width 17 height 17
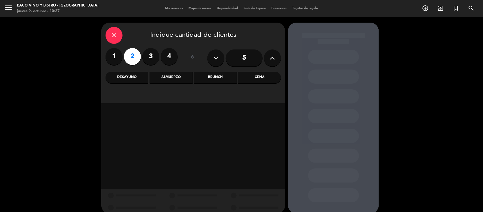
click at [130, 74] on div "Desayuno" at bounding box center [126, 77] width 43 height 11
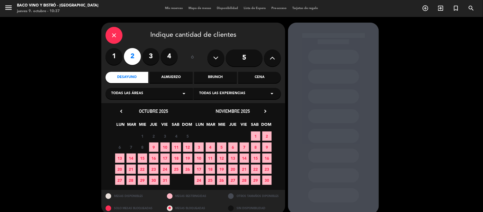
click at [154, 160] on span "16" at bounding box center [153, 158] width 9 height 9
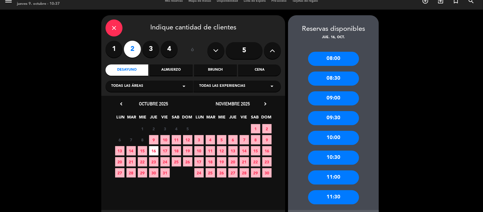
scroll to position [35, 0]
